Goal: Information Seeking & Learning: Learn about a topic

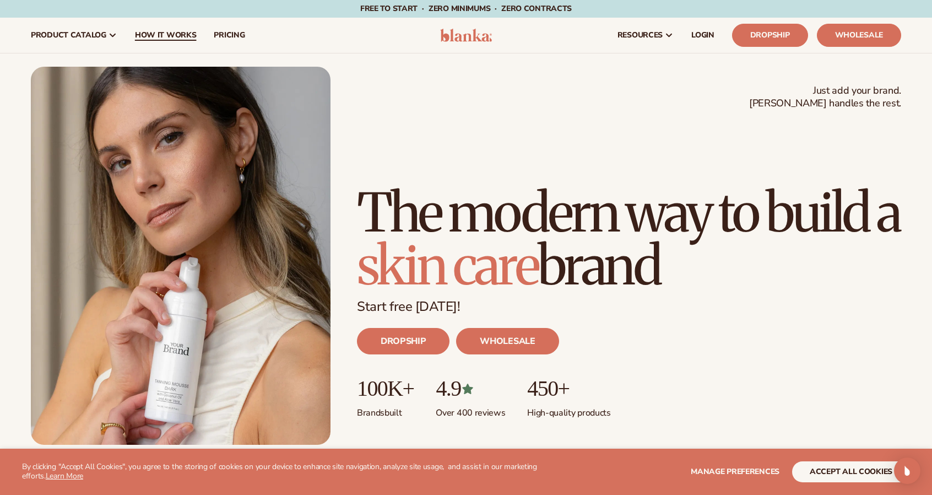
click at [168, 31] on span "How It Works" at bounding box center [166, 35] width 62 height 9
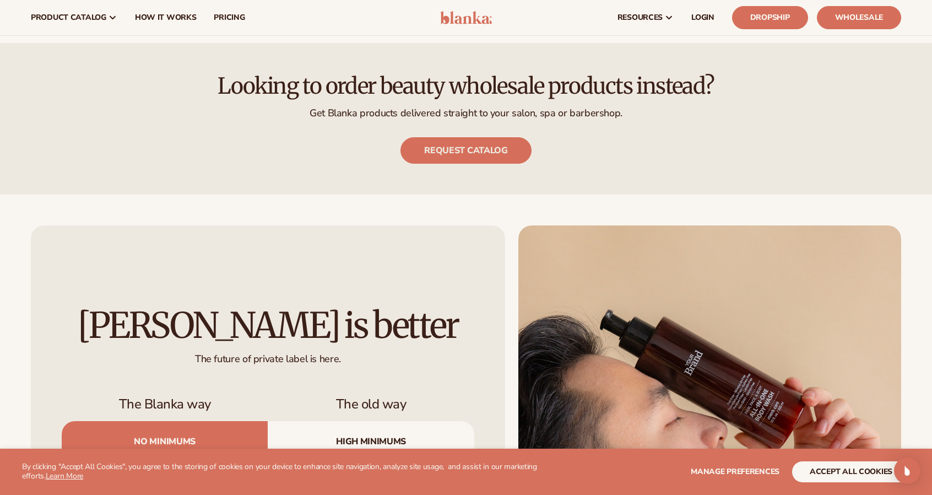
scroll to position [1102, 0]
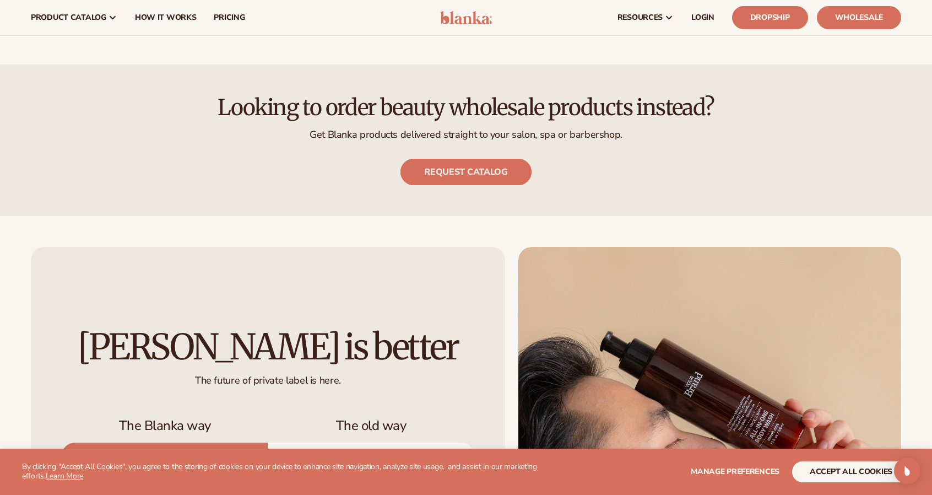
click at [493, 174] on link "Request catalog" at bounding box center [466, 172] width 131 height 26
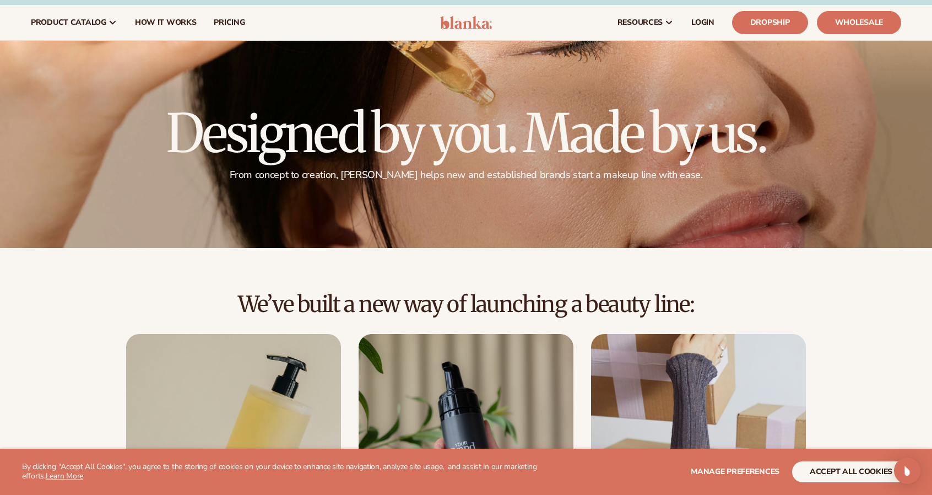
scroll to position [0, 0]
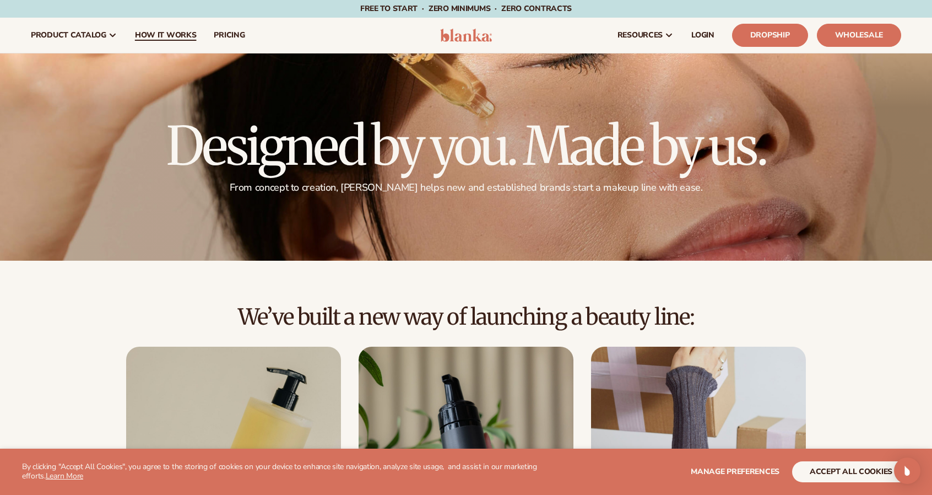
click at [154, 33] on span "How It Works" at bounding box center [166, 35] width 62 height 9
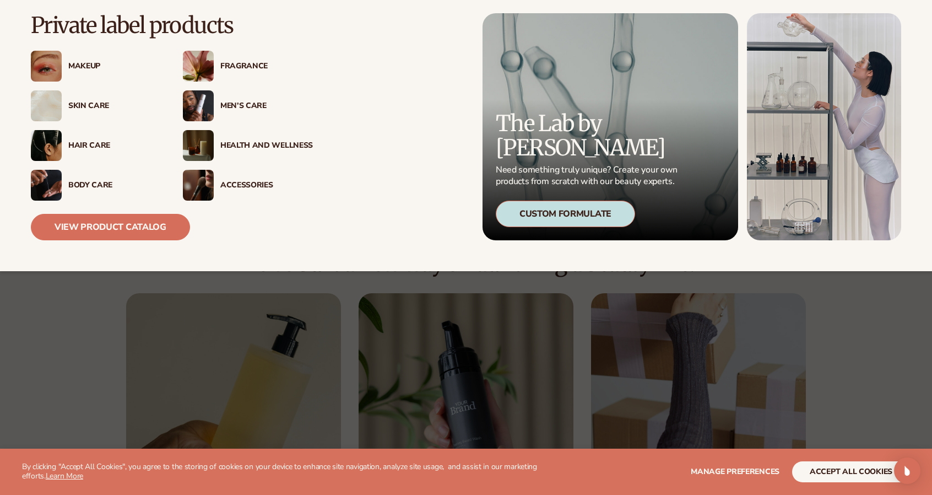
scroll to position [55, 0]
click at [241, 145] on div "Health And Wellness" at bounding box center [266, 145] width 93 height 9
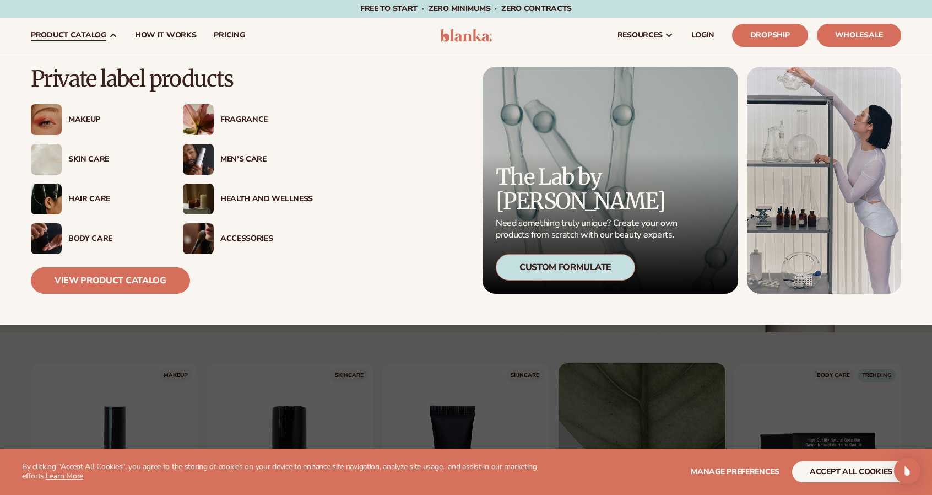
click at [244, 244] on div "Accessories" at bounding box center [248, 238] width 130 height 31
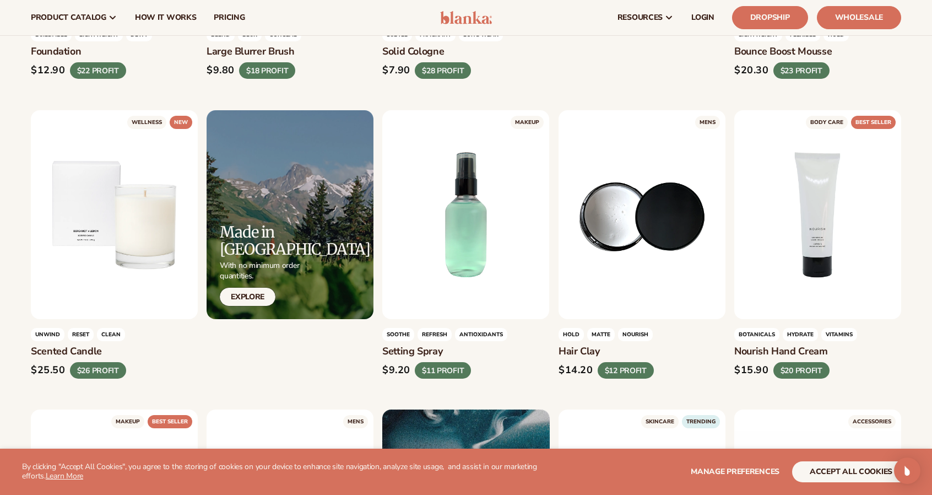
scroll to position [1102, 0]
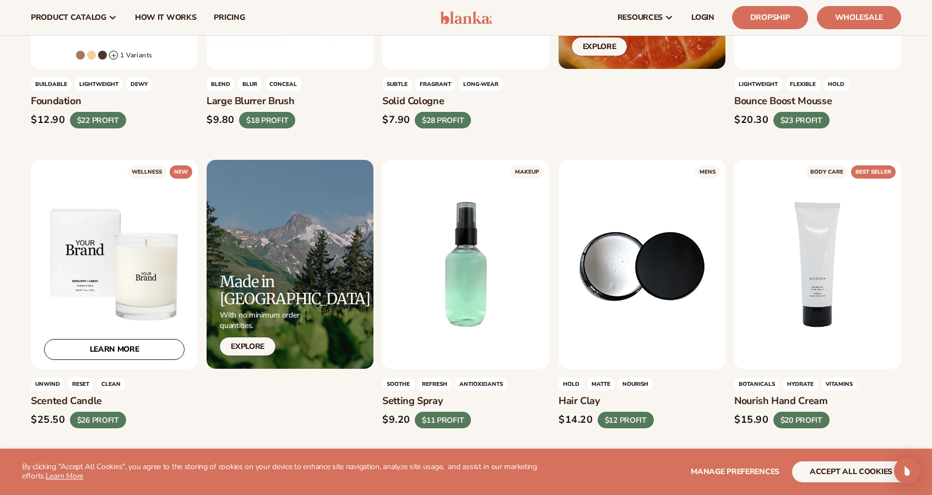
click at [132, 261] on div "LEARN MORE" at bounding box center [114, 264] width 167 height 209
click at [109, 348] on link "LEARN MORE" at bounding box center [114, 349] width 141 height 21
